Goal: Transaction & Acquisition: Purchase product/service

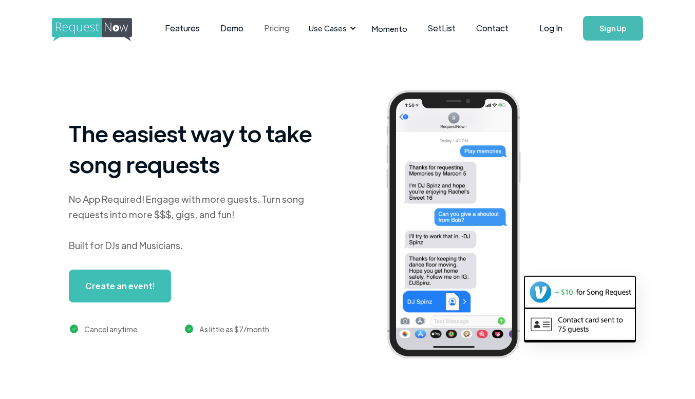
click at [277, 33] on link "Pricing" at bounding box center [277, 28] width 46 height 32
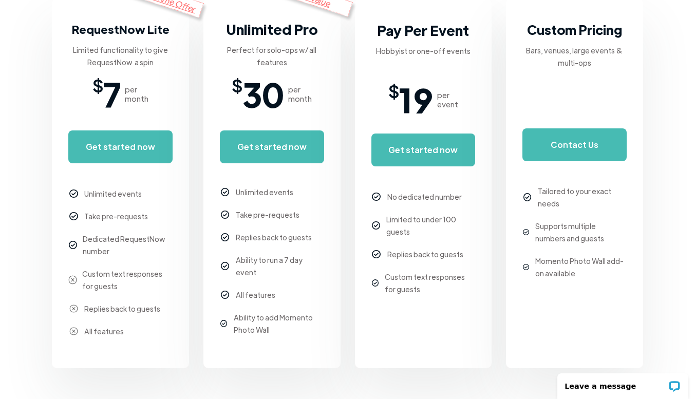
scroll to position [251, 0]
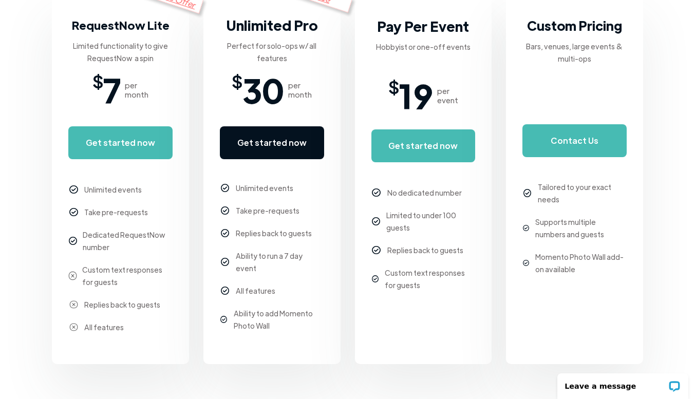
click at [275, 139] on link "Get started now" at bounding box center [272, 142] width 104 height 33
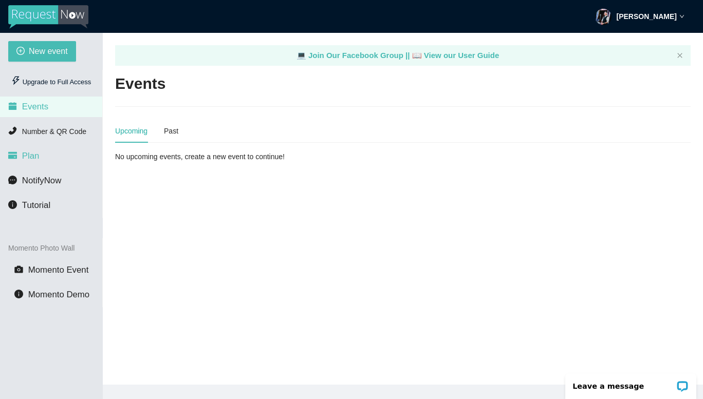
click at [34, 156] on span "Plan" at bounding box center [30, 156] width 17 height 10
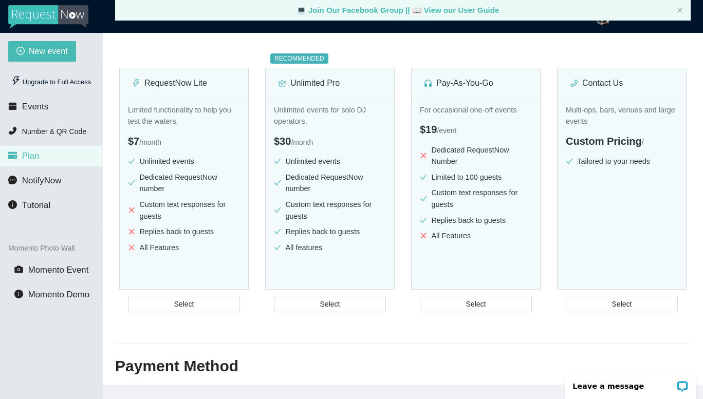
scroll to position [131, 0]
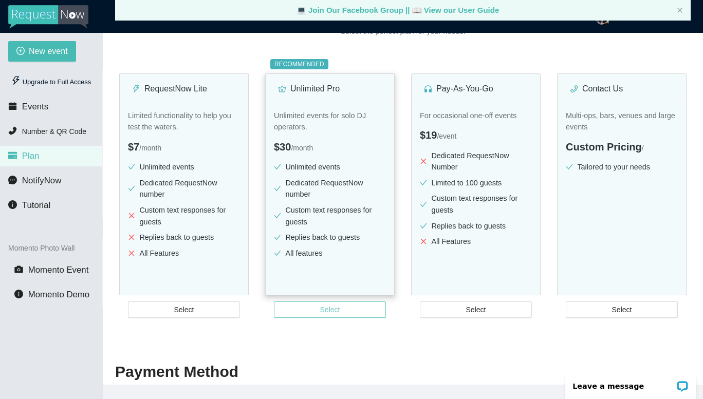
click at [327, 310] on span "Select" at bounding box center [330, 309] width 20 height 11
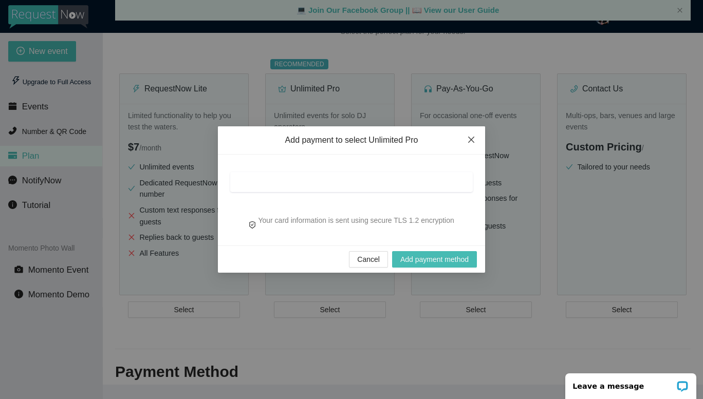
click at [470, 140] on icon "close" at bounding box center [471, 140] width 6 height 6
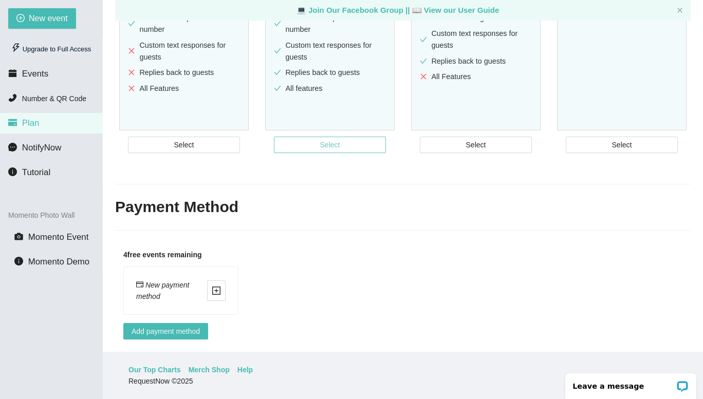
scroll to position [0, 0]
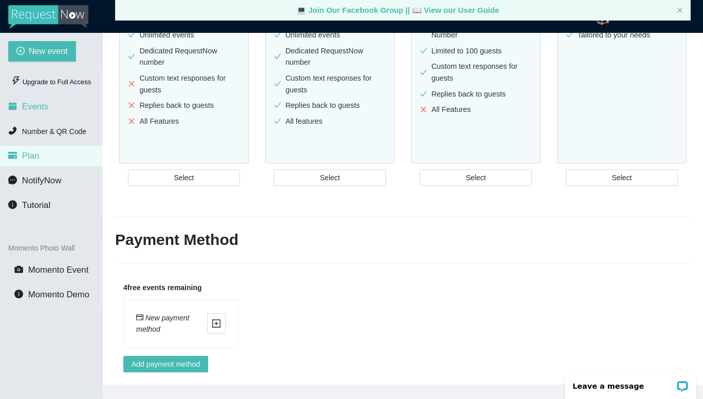
click at [47, 106] on li "Events" at bounding box center [51, 107] width 102 height 21
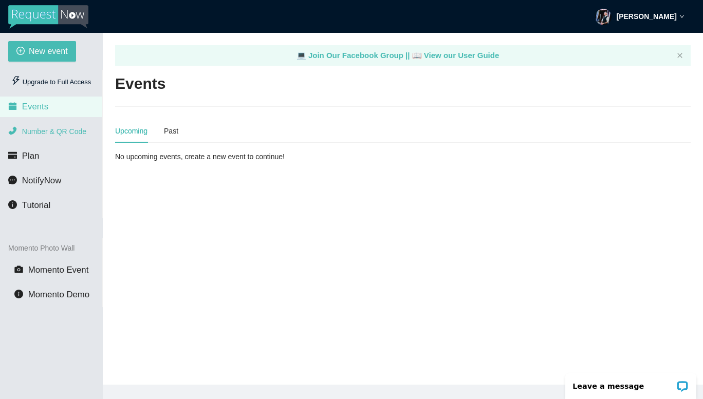
click at [36, 141] on li "Number & QR Code" at bounding box center [51, 131] width 102 height 21
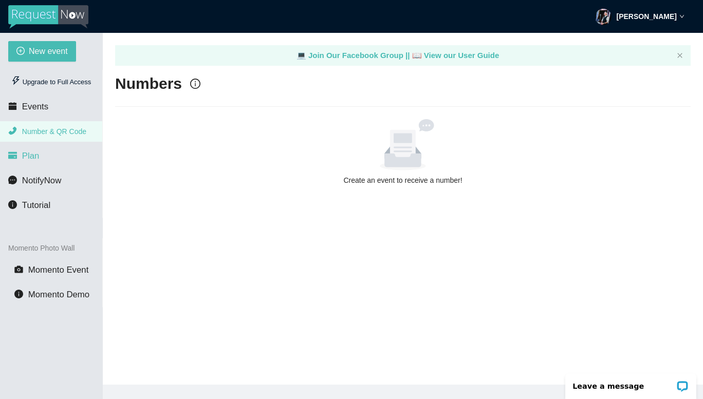
click at [36, 152] on span "Plan" at bounding box center [30, 156] width 17 height 10
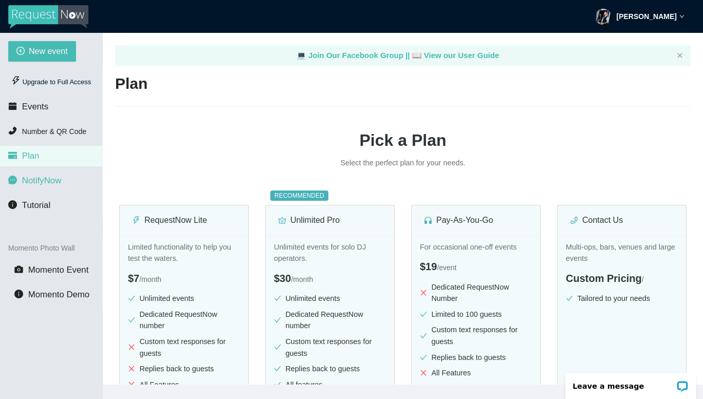
click at [41, 181] on span "NotifyNow" at bounding box center [41, 181] width 39 height 10
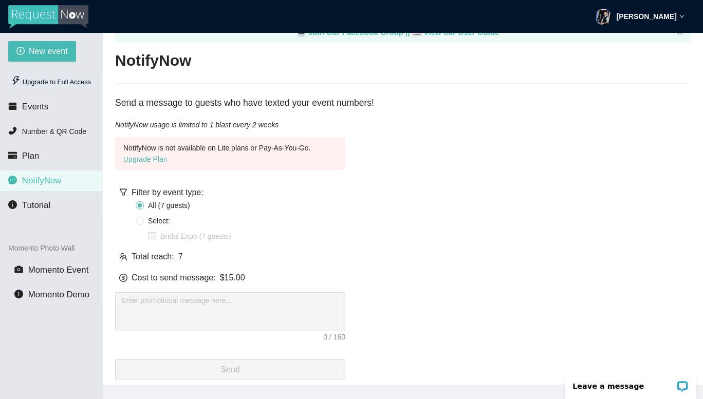
scroll to position [24, 0]
click at [65, 207] on li "Tutorial" at bounding box center [51, 205] width 102 height 21
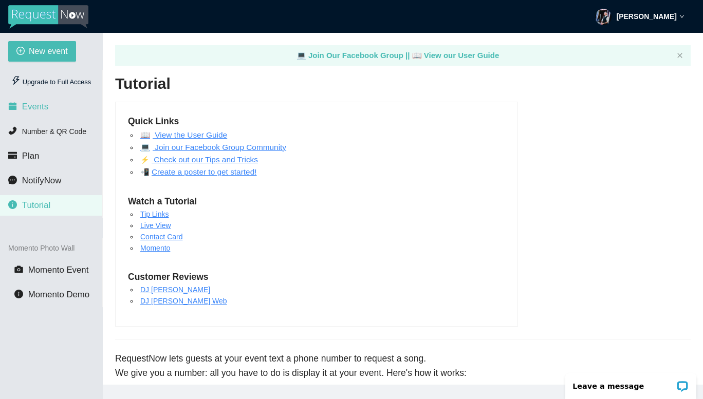
click at [50, 105] on li "Events" at bounding box center [51, 107] width 102 height 21
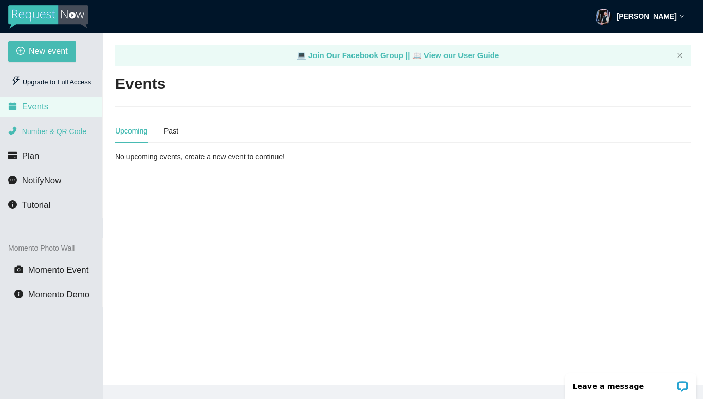
click at [52, 131] on span "Number & QR Code" at bounding box center [54, 131] width 64 height 8
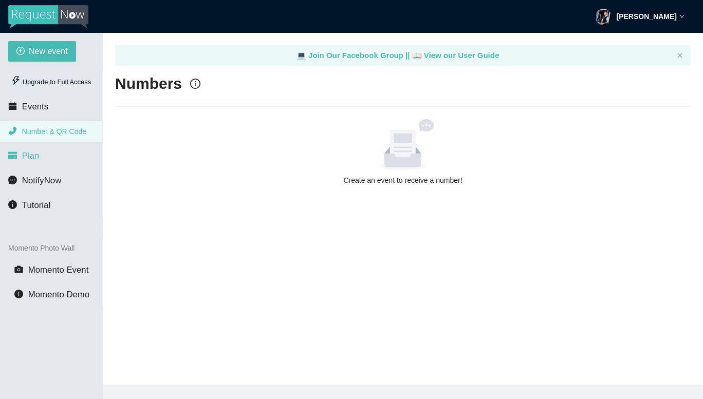
click at [39, 153] on li "Plan" at bounding box center [51, 156] width 102 height 21
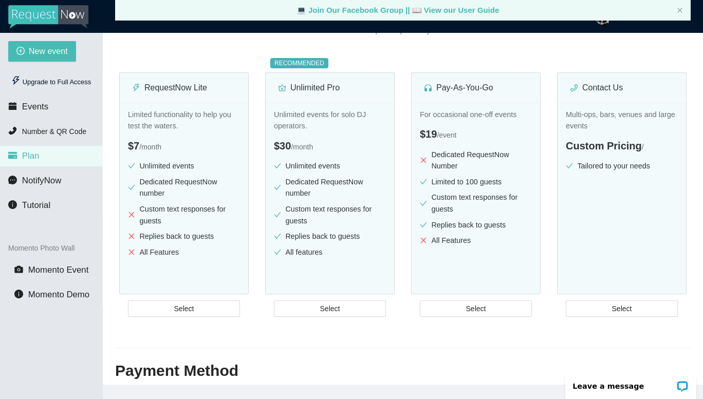
scroll to position [136, 0]
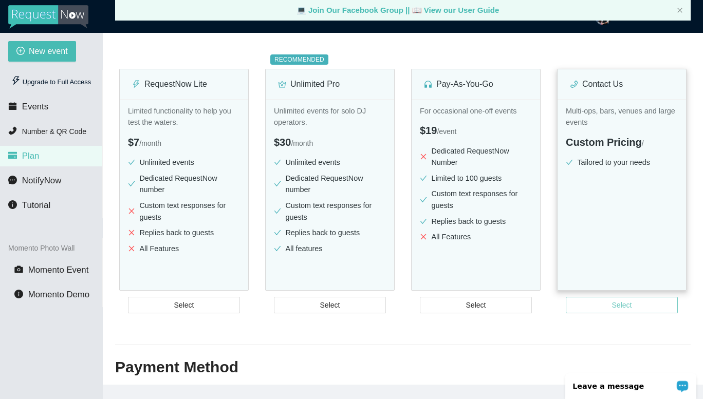
click at [632, 310] on button "Select" at bounding box center [621, 305] width 112 height 16
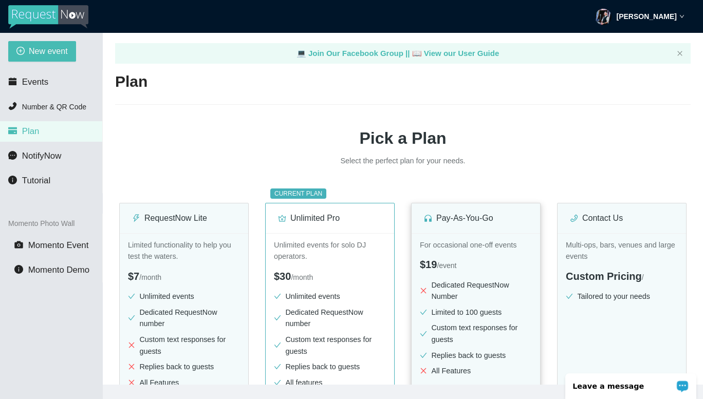
scroll to position [0, 0]
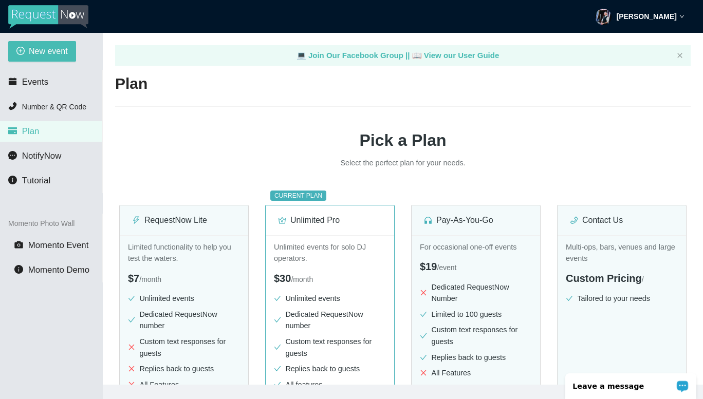
click at [679, 18] on icon "down" at bounding box center [681, 16] width 5 height 5
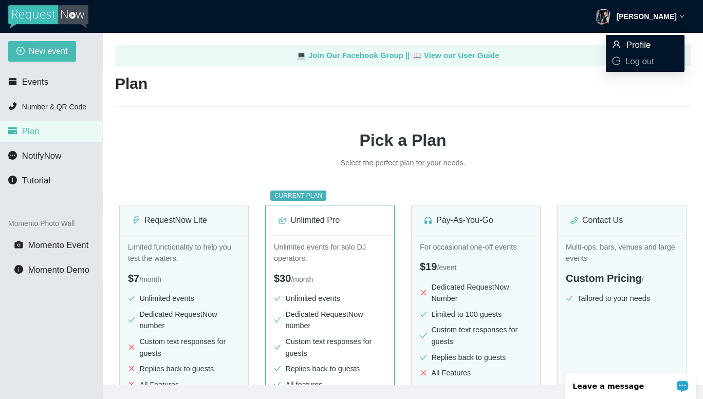
click at [631, 53] on li "Profile" at bounding box center [645, 45] width 79 height 16
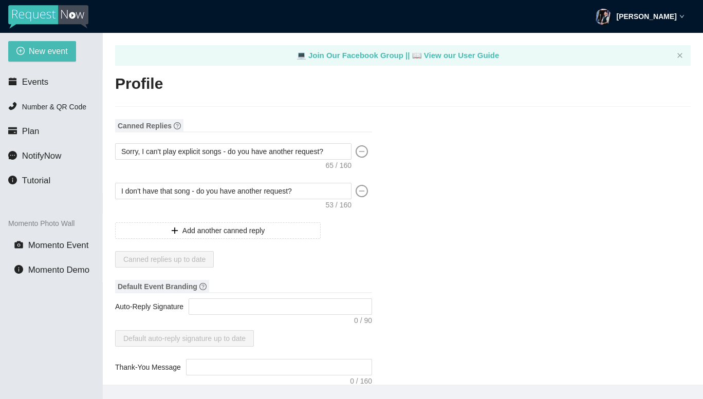
type textarea "[URL][DOMAIN_NAME]"
type input "Mark"
type input "Senior Jr"
type input "jam event djs"
type input "DJ"
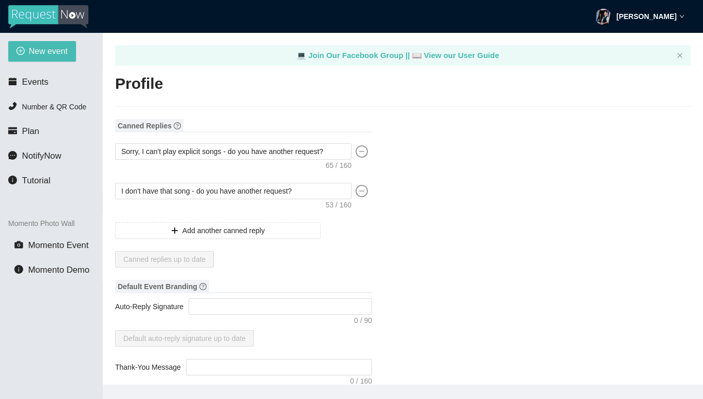
type input "(508) 667-8895"
type input "markseniorjr@gmail.com"
click at [53, 133] on li "Plan" at bounding box center [51, 131] width 102 height 21
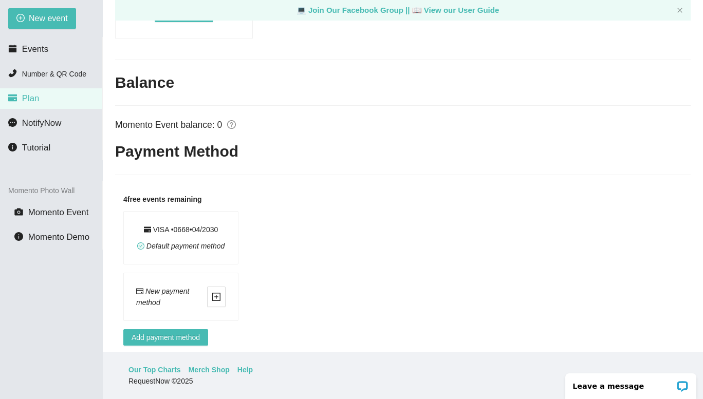
scroll to position [782, 0]
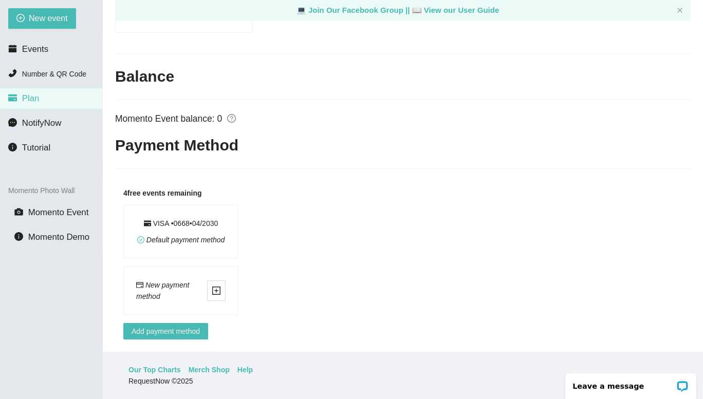
click at [209, 229] on div "Default payment method" at bounding box center [180, 237] width 89 height 17
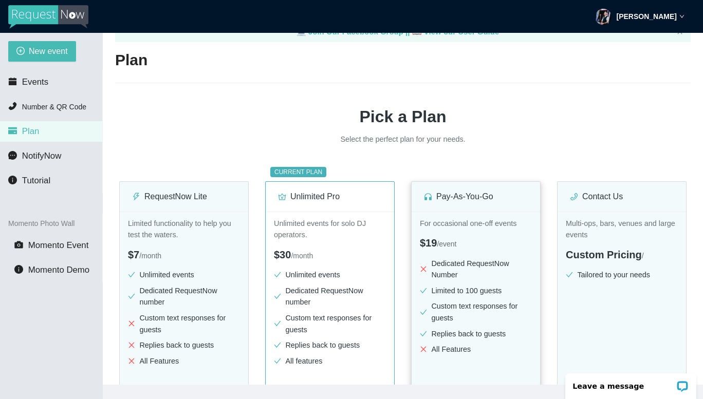
scroll to position [0, 0]
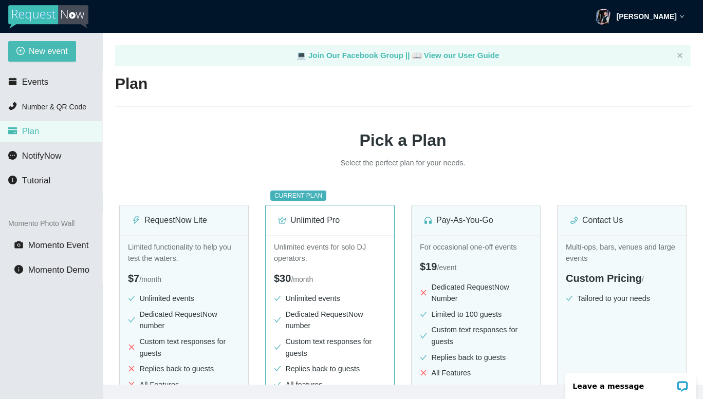
click at [677, 50] on div "💻 Join Our Facebook Group || 📖 View our User Guide" at bounding box center [402, 55] width 575 height 21
click at [687, 22] on header "[PERSON_NAME]" at bounding box center [351, 16] width 703 height 33
click at [686, 18] on header "[PERSON_NAME]" at bounding box center [351, 16] width 703 height 33
click at [676, 20] on strong "[PERSON_NAME]" at bounding box center [646, 16] width 60 height 8
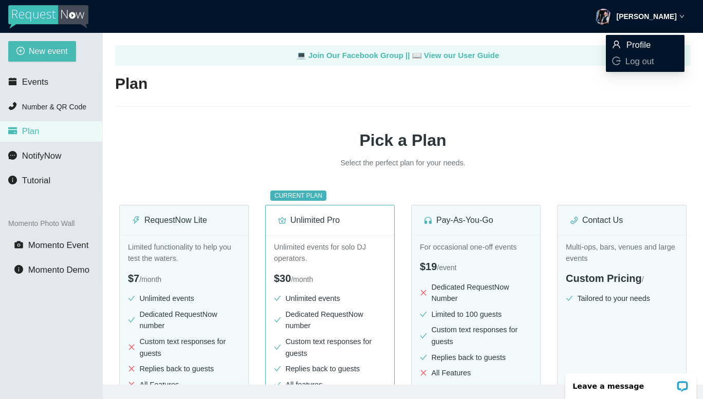
click at [650, 42] on span "Profile" at bounding box center [638, 45] width 25 height 10
type textarea "[URL][DOMAIN_NAME]"
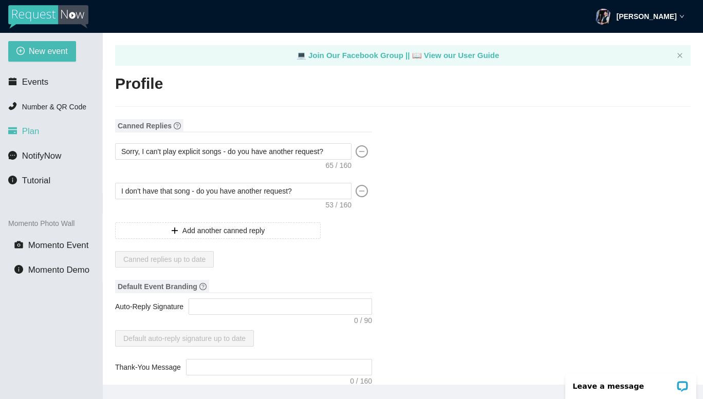
click at [46, 139] on li "Plan" at bounding box center [51, 131] width 102 height 21
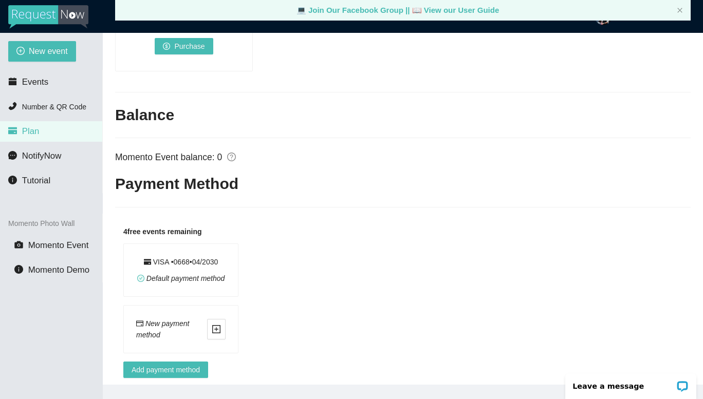
scroll to position [782, 0]
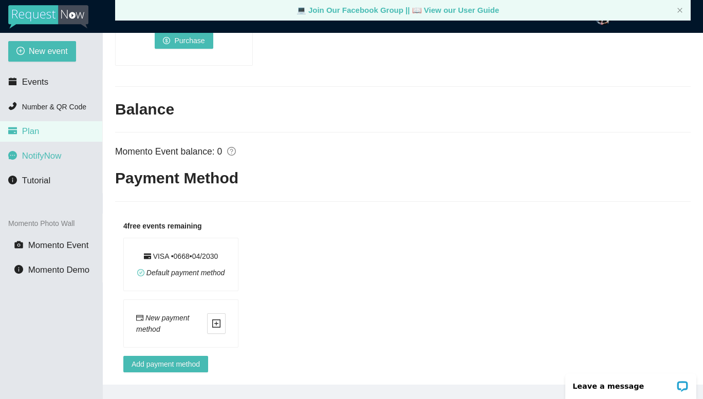
click at [72, 159] on li "NotifyNow" at bounding box center [51, 156] width 102 height 21
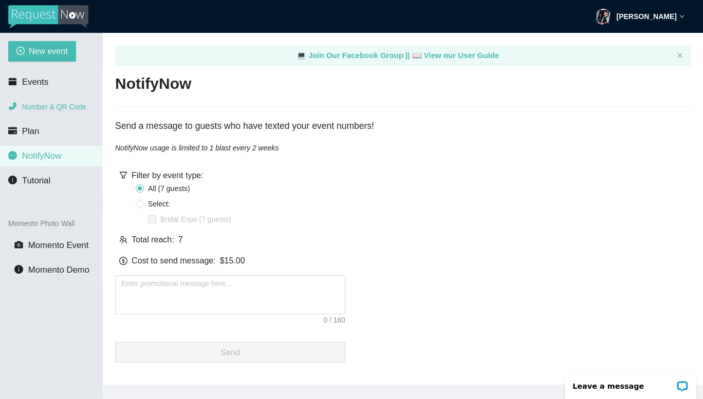
click at [70, 103] on span "Number & QR Code" at bounding box center [54, 107] width 64 height 8
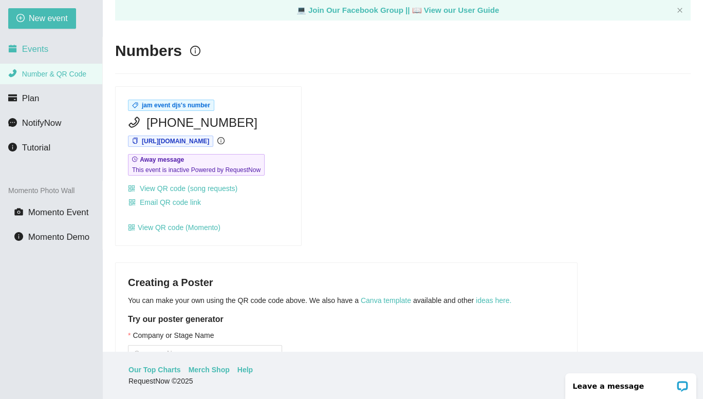
click at [40, 47] on span "Events" at bounding box center [35, 49] width 26 height 10
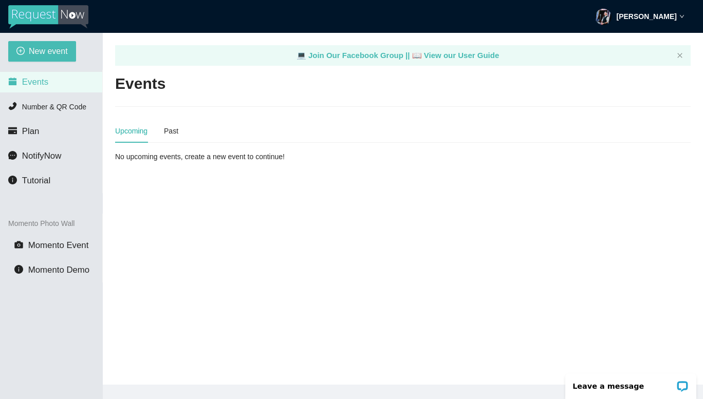
click at [677, 14] on div "[PERSON_NAME]" at bounding box center [639, 16] width 89 height 33
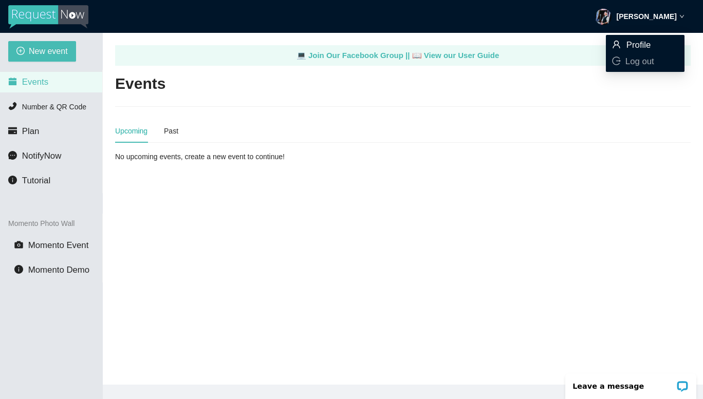
click at [647, 44] on span "Profile" at bounding box center [638, 45] width 25 height 10
type textarea "[URL][DOMAIN_NAME]"
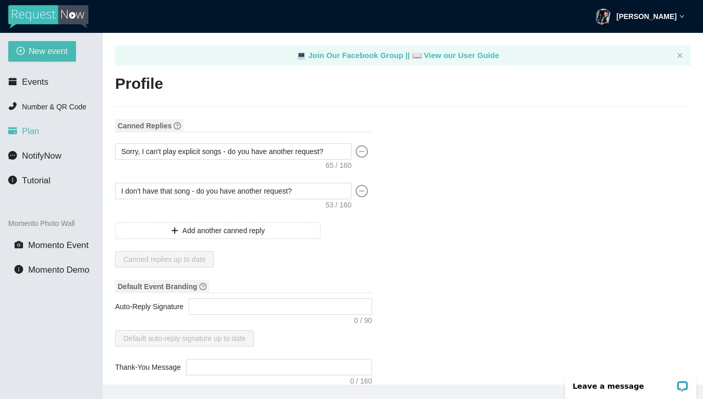
click at [36, 138] on li "Plan" at bounding box center [51, 131] width 102 height 21
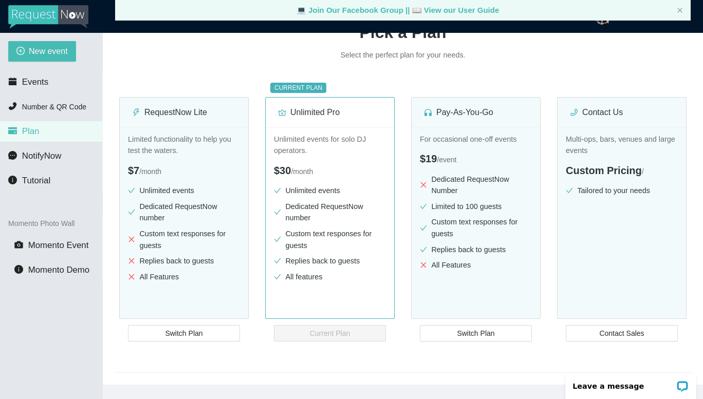
scroll to position [107, 0]
click at [478, 331] on span "Switch Plan" at bounding box center [475, 333] width 37 height 11
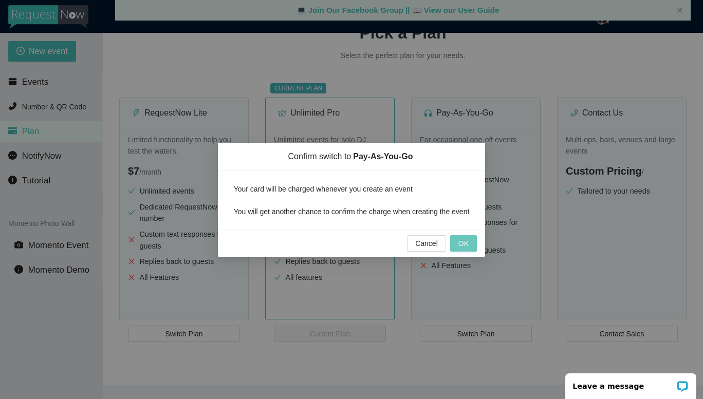
click at [464, 248] on span "OK" at bounding box center [463, 243] width 10 height 11
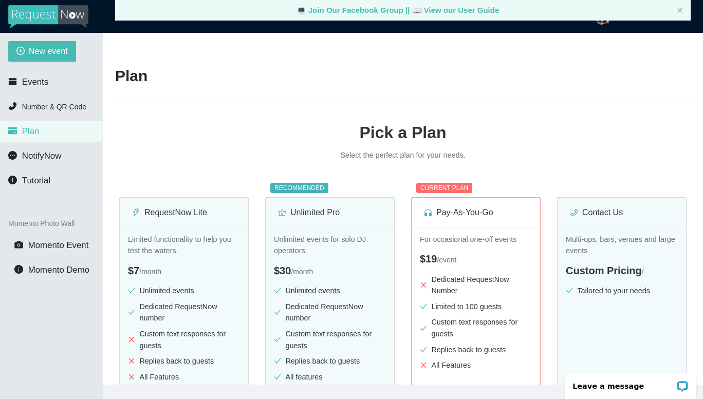
scroll to position [7, 0]
click at [59, 101] on li "Number & QR Code" at bounding box center [51, 107] width 102 height 21
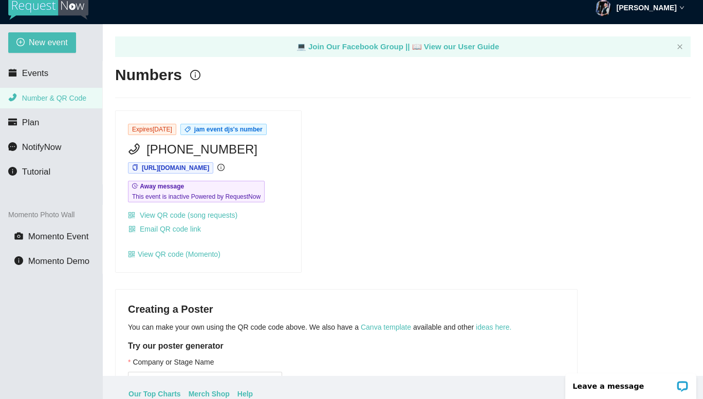
scroll to position [18, 0]
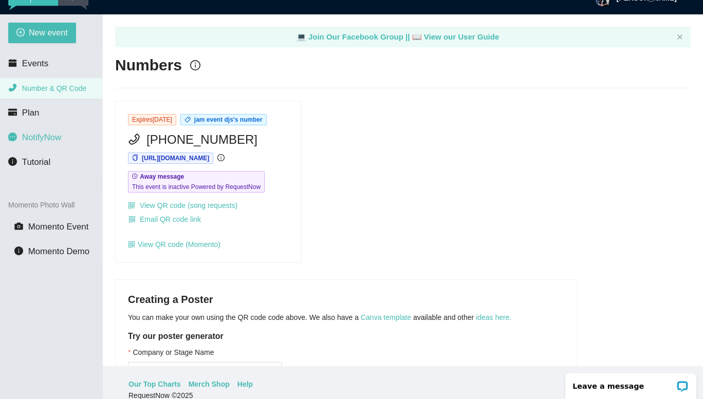
click at [44, 135] on span "NotifyNow" at bounding box center [41, 138] width 39 height 10
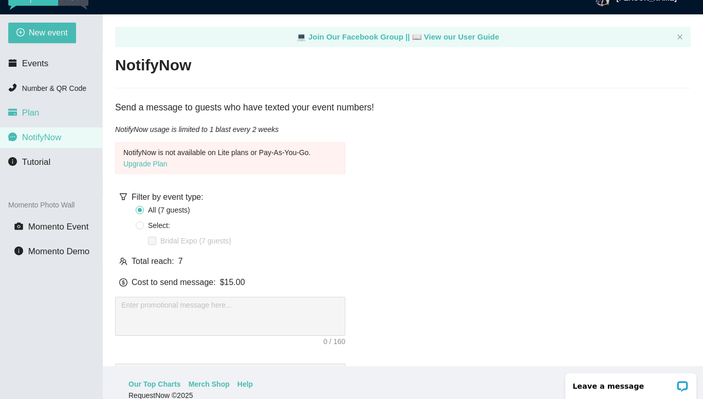
click at [37, 113] on span "Plan" at bounding box center [30, 113] width 17 height 10
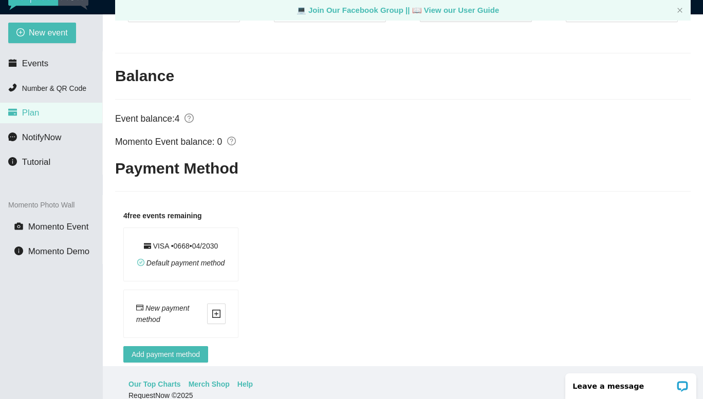
scroll to position [425, 0]
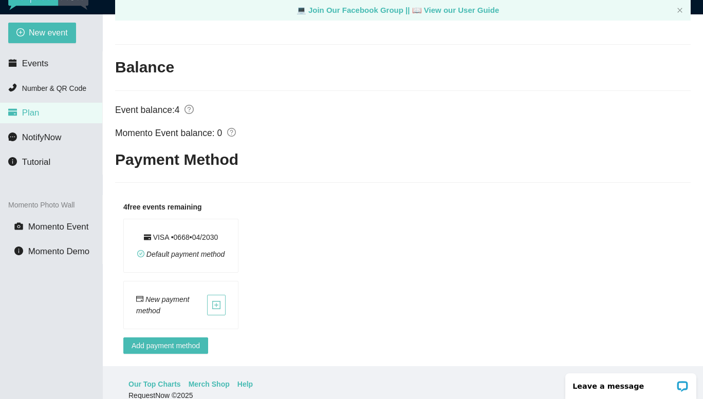
click at [218, 300] on icon "plus-square" at bounding box center [216, 304] width 9 height 9
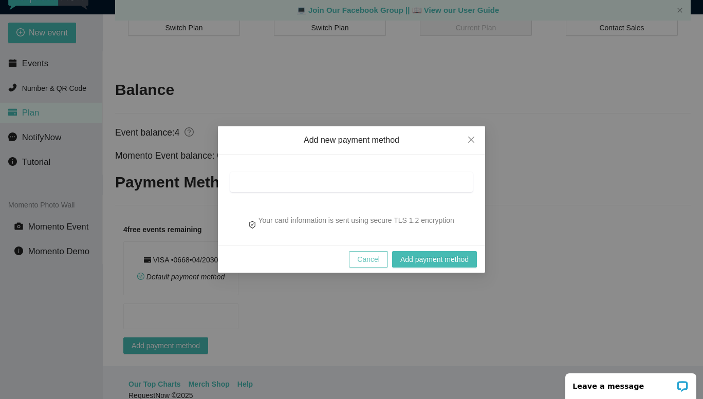
click at [361, 256] on span "Cancel" at bounding box center [368, 259] width 23 height 11
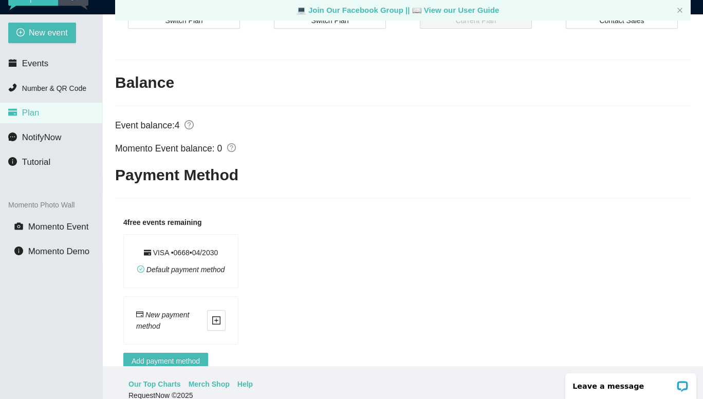
scroll to position [425, 0]
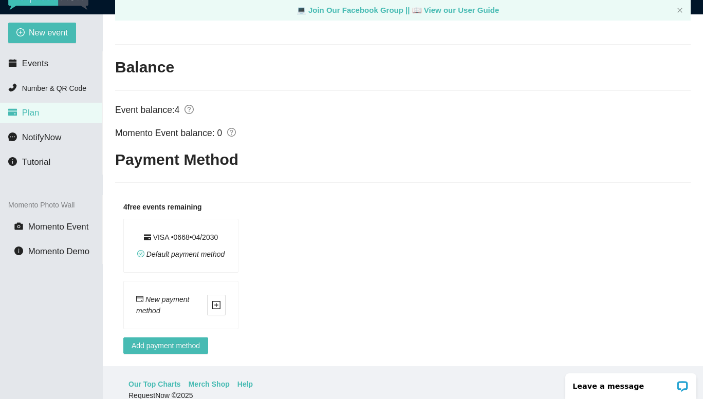
click at [361, 256] on div "Add new payment method Your card information is sent using secure TLS 1.2 encry…" at bounding box center [351, 199] width 703 height 399
click at [617, 383] on p "Leave a message" at bounding box center [624, 386] width 102 height 8
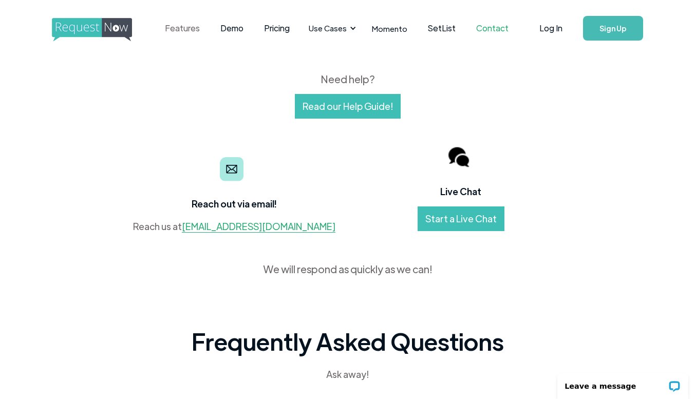
click at [188, 31] on link "Features" at bounding box center [182, 28] width 55 height 32
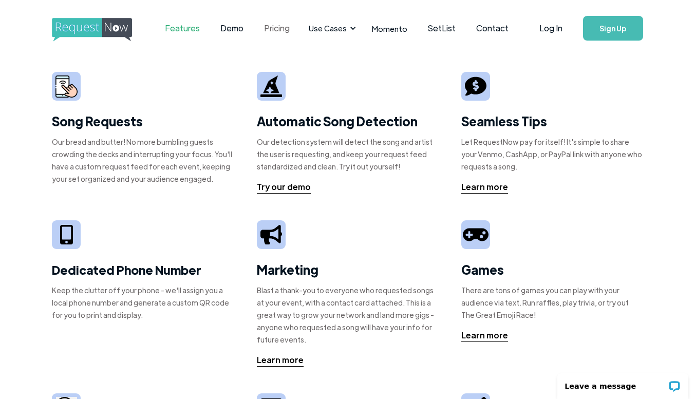
click at [279, 29] on link "Pricing" at bounding box center [277, 28] width 46 height 32
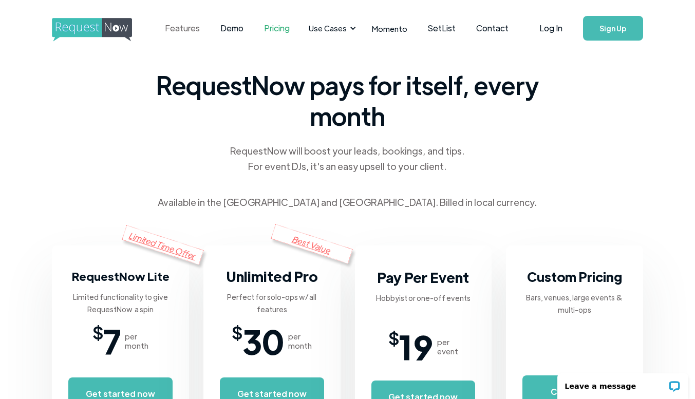
click at [186, 30] on link "Features" at bounding box center [182, 28] width 55 height 32
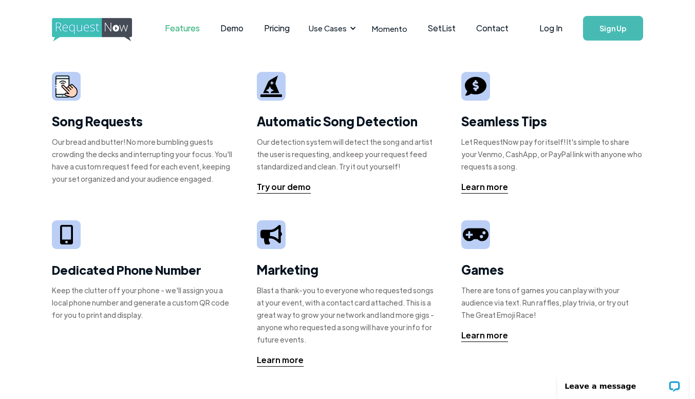
click at [31, 144] on div "Song Requests Our bread and butter! No more bumbling guests crowding the decks …" at bounding box center [347, 347] width 695 height 582
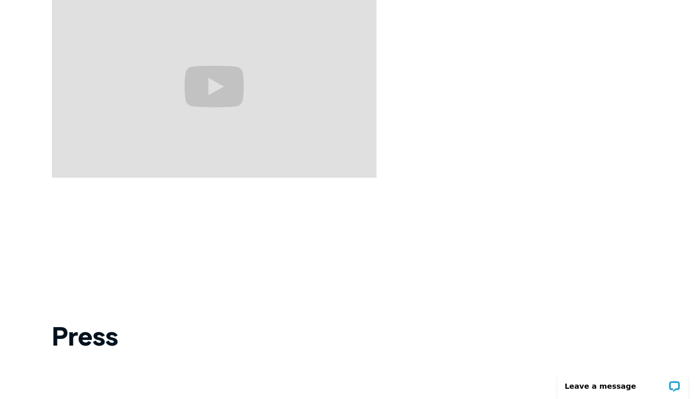
scroll to position [1172, 0]
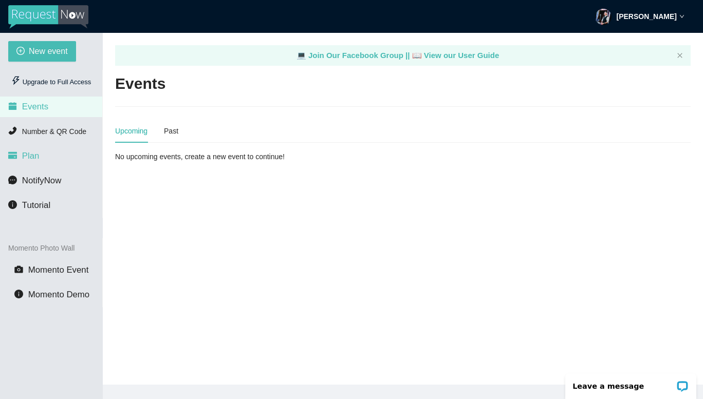
click at [41, 153] on li "Plan" at bounding box center [51, 156] width 102 height 21
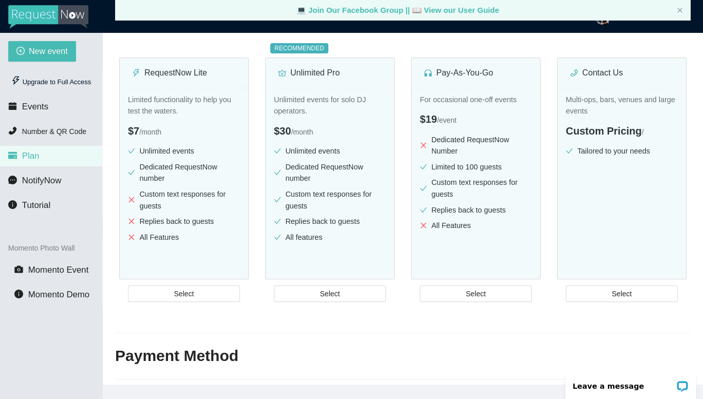
scroll to position [151, 0]
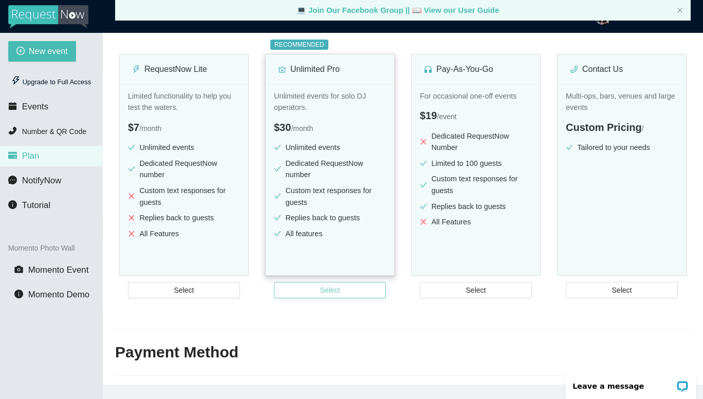
click at [335, 291] on span "Select" at bounding box center [330, 290] width 20 height 11
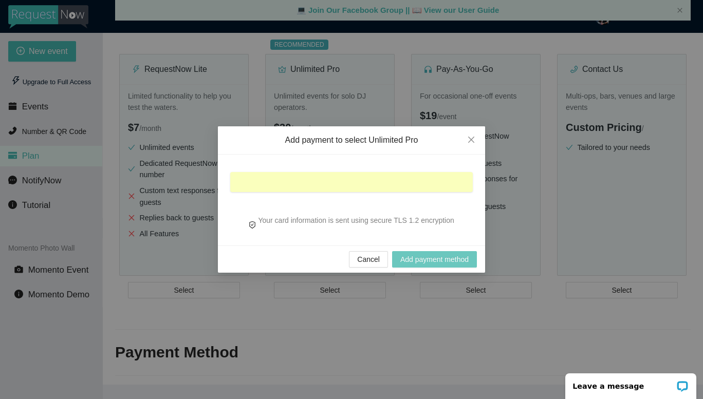
click at [421, 256] on span "Add payment method" at bounding box center [434, 259] width 68 height 11
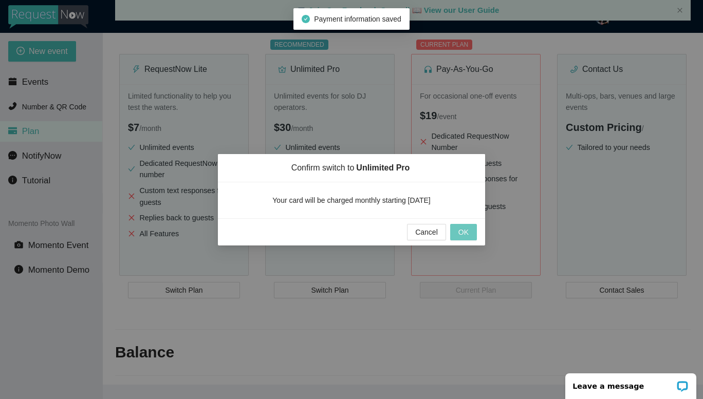
click at [460, 230] on span "OK" at bounding box center [463, 231] width 10 height 11
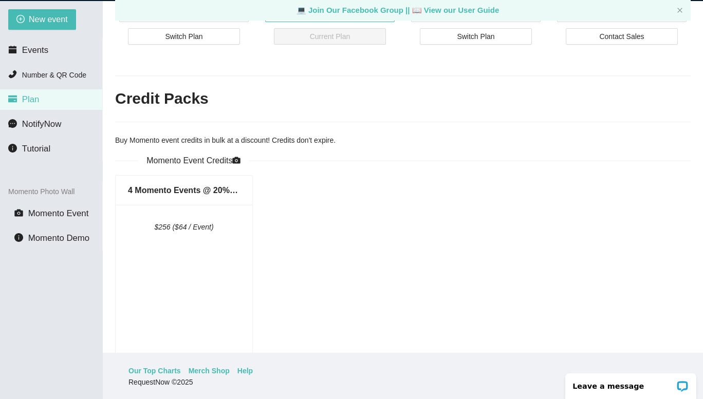
scroll to position [336, 0]
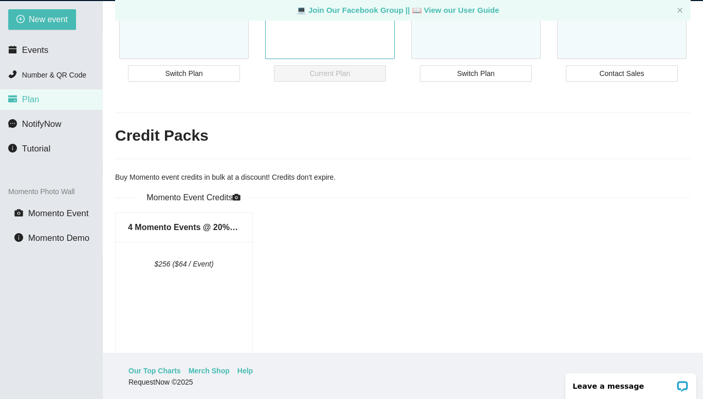
click at [562, 235] on div "4 Momento Events @ 20% off $256 ($64 / Event) Purchase" at bounding box center [402, 346] width 583 height 269
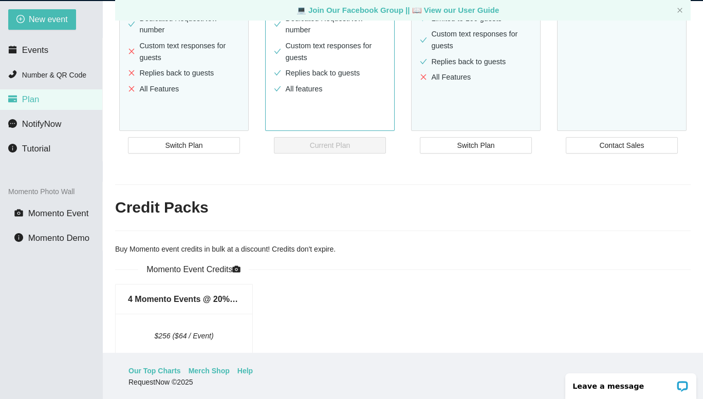
scroll to position [262, 0]
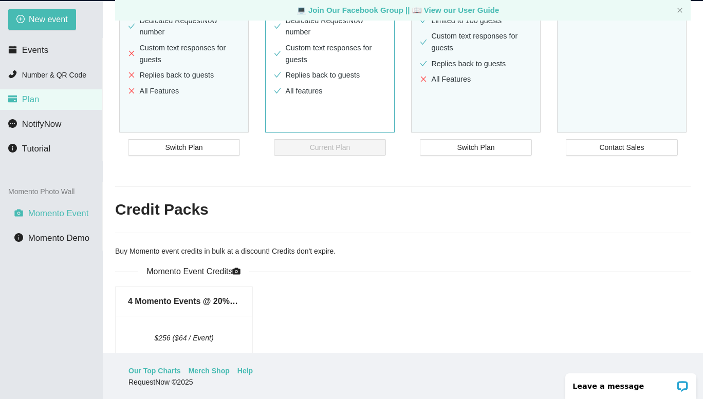
click at [78, 217] on span "Momento Event" at bounding box center [58, 214] width 61 height 10
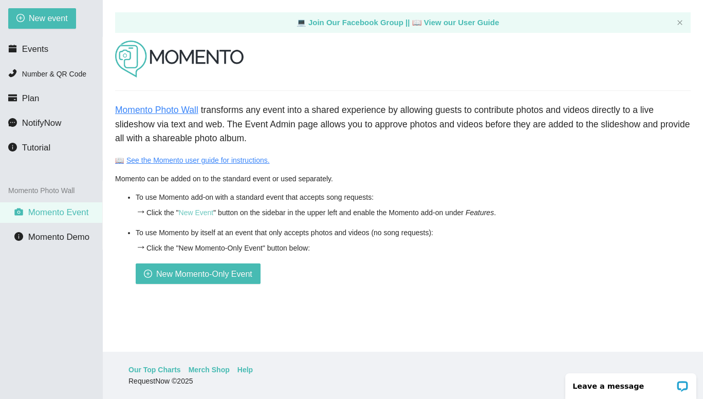
click at [197, 215] on link "New Event" at bounding box center [196, 213] width 35 height 8
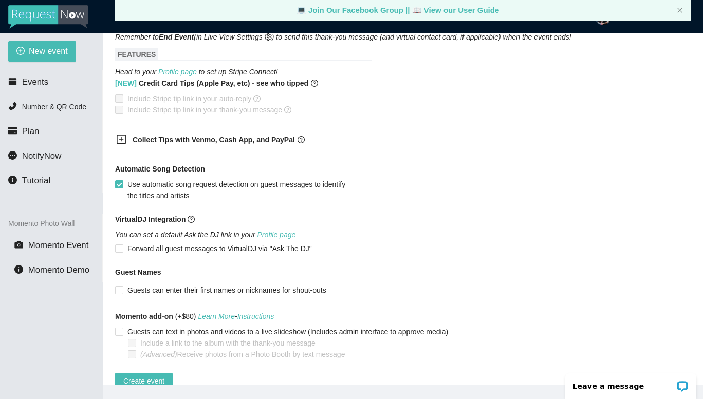
scroll to position [687, 0]
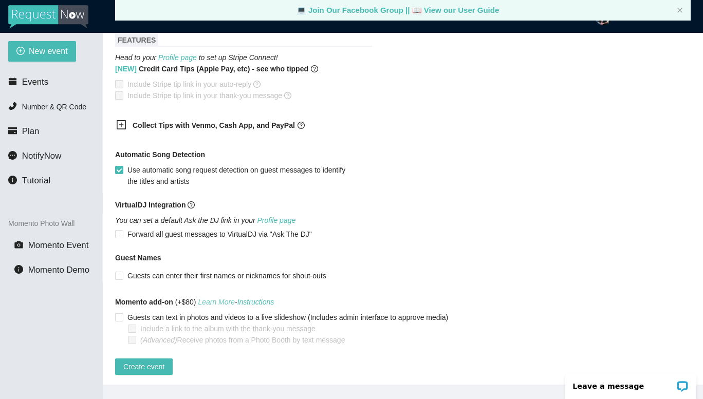
click at [227, 298] on link "Learn More" at bounding box center [216, 302] width 37 height 8
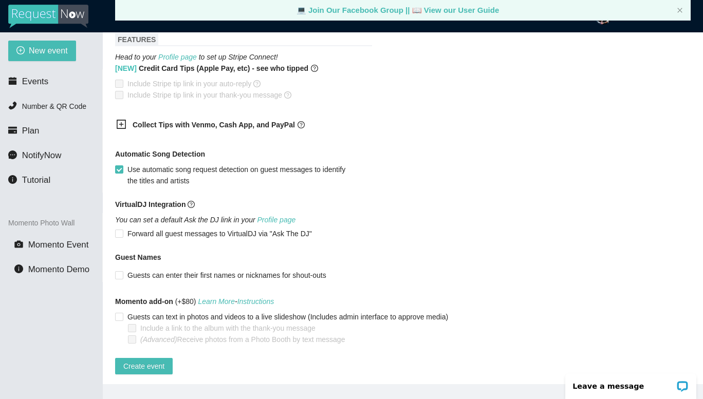
scroll to position [2, 0]
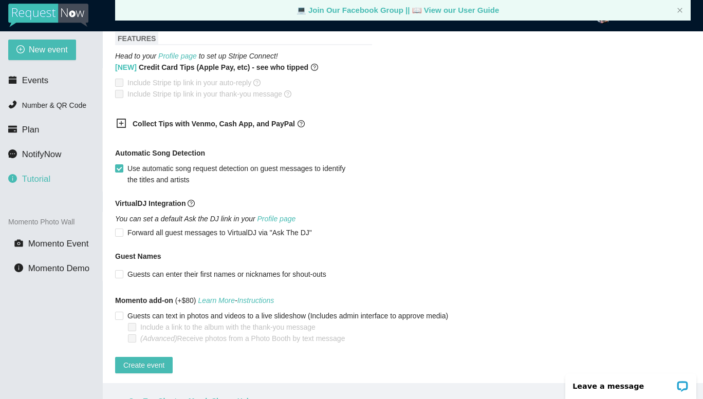
click at [44, 178] on span "Tutorial" at bounding box center [36, 179] width 28 height 10
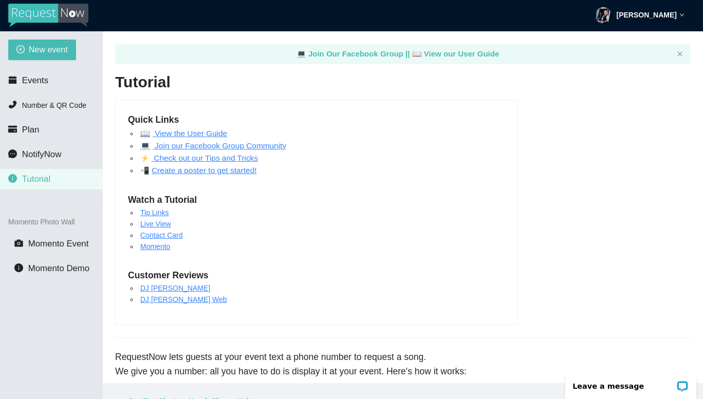
click at [212, 133] on link "📖 View the User Guide" at bounding box center [183, 133] width 87 height 9
